Goal: Ask a question: Seek information or help from site administrators or community

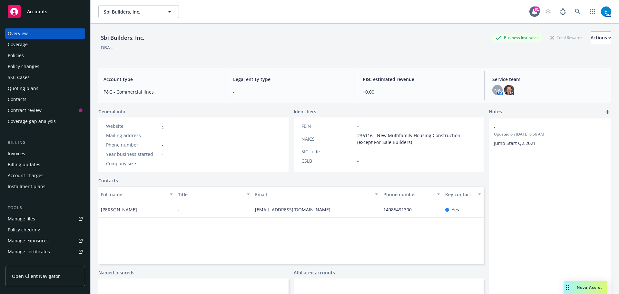
click at [586, 286] on span "Nova Assist" at bounding box center [588, 286] width 25 height 5
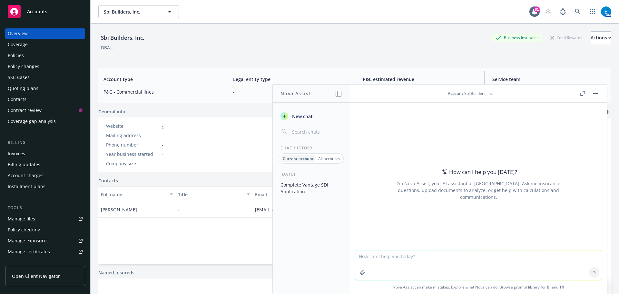
click at [378, 256] on textarea at bounding box center [478, 265] width 247 height 30
type textarea "what's the address for State of [US_STATE], Commissioner of Finance"
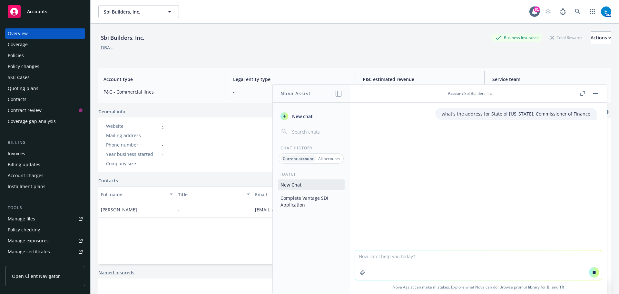
click at [462, 176] on div "what's the address for State of [US_STATE], Commissioner of Finance" at bounding box center [478, 175] width 257 height 147
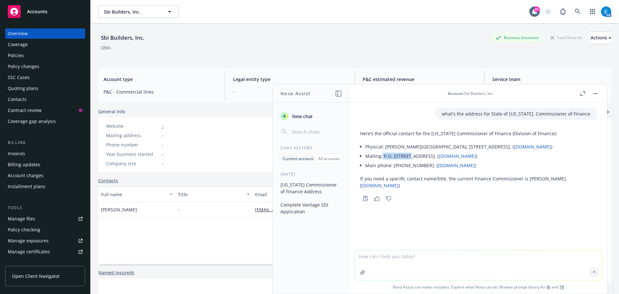
drag, startPoint x: 382, startPoint y: 157, endPoint x: 409, endPoint y: 155, distance: 27.1
click at [409, 155] on li "Mailing: P.O. [STREET_ADDRESS]. ( [DOMAIN_NAME] )" at bounding box center [480, 155] width 231 height 9
copy li "P.O. Box 716"
drag, startPoint x: 411, startPoint y: 156, endPoint x: 439, endPoint y: 157, distance: 28.7
click at [439, 157] on li "Mailing: P.O. [STREET_ADDRESS]. ( [DOMAIN_NAME] )" at bounding box center [480, 155] width 231 height 9
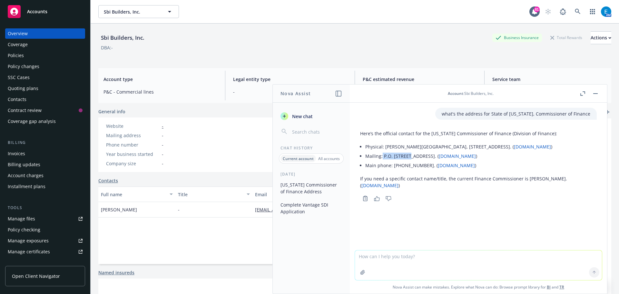
copy li "[GEOGRAPHIC_DATA]"
drag, startPoint x: 451, startPoint y: 156, endPoint x: 464, endPoint y: 156, distance: 12.9
click at [464, 156] on li "Mailing: P.O. [STREET_ADDRESS]. ( [DOMAIN_NAME] )" at bounding box center [480, 155] width 231 height 9
copy li "65102"
click at [372, 256] on textarea at bounding box center [478, 265] width 247 height 30
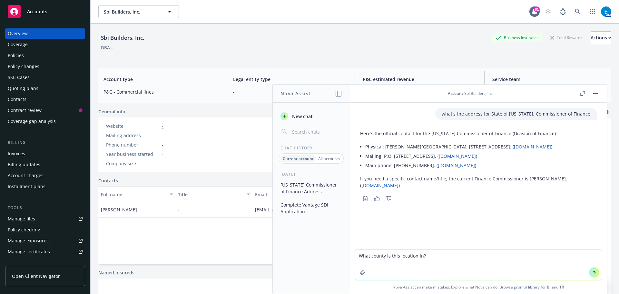
paste textarea "[STREET_ADDRESS] Wilmington , DE 19808"
type textarea "What county is this location in? [STREET_ADDRESS] Wilmington , DE 19808"
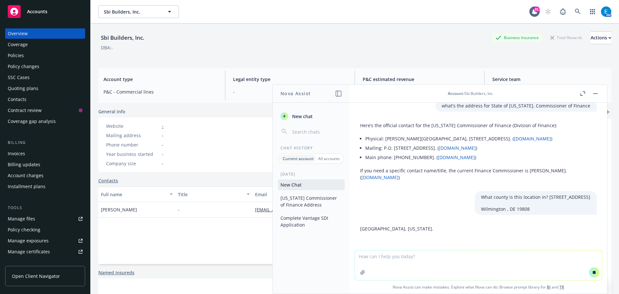
scroll to position [38, 0]
